Goal: Find specific page/section: Find specific page/section

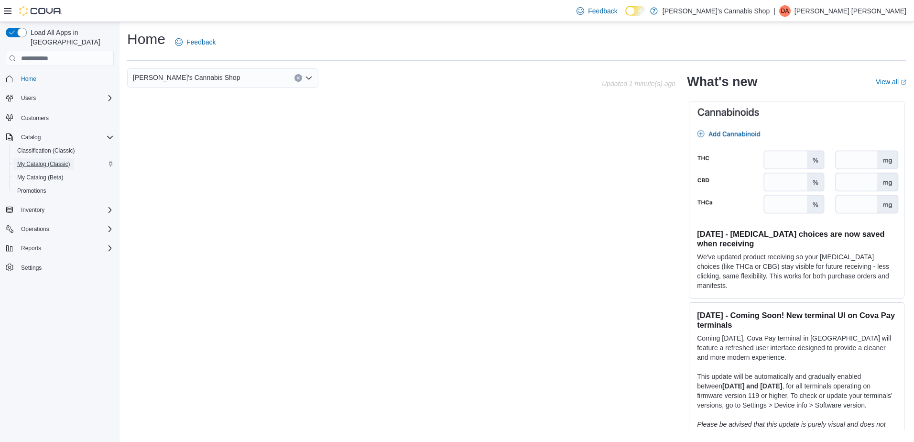
click at [59, 160] on span "My Catalog (Classic)" at bounding box center [43, 164] width 53 height 8
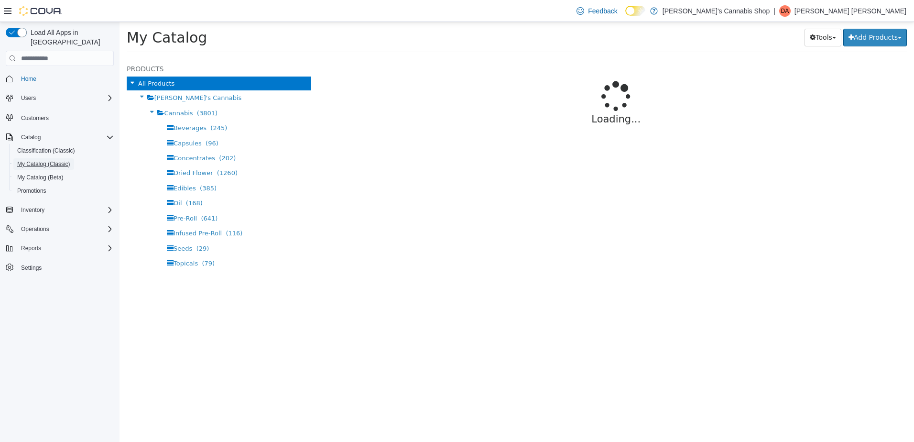
select select "**********"
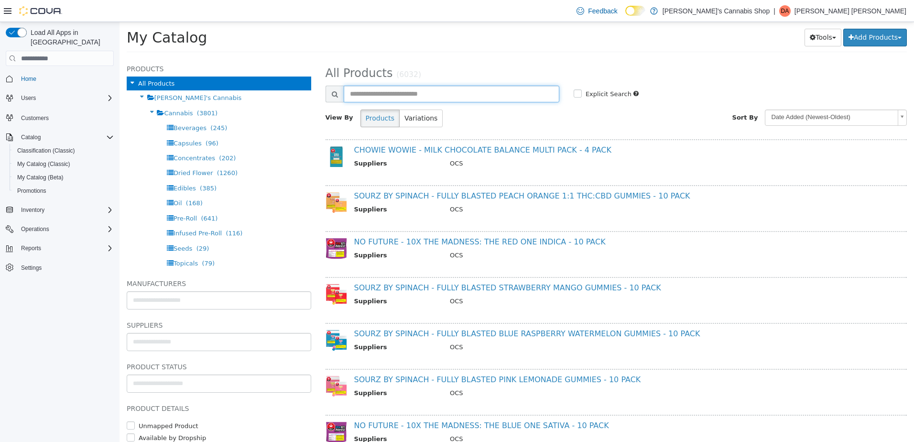
click at [428, 91] on input "text" at bounding box center [452, 94] width 216 height 17
